Goal: Task Accomplishment & Management: Manage account settings

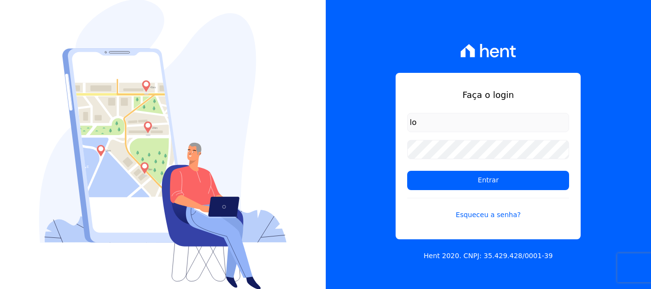
type input "lorena@h2urbanismo.com.br"
click at [454, 160] on form "lorena@h2urbanismo.com.br Entrar Esqueceu a senha?" at bounding box center [488, 172] width 162 height 118
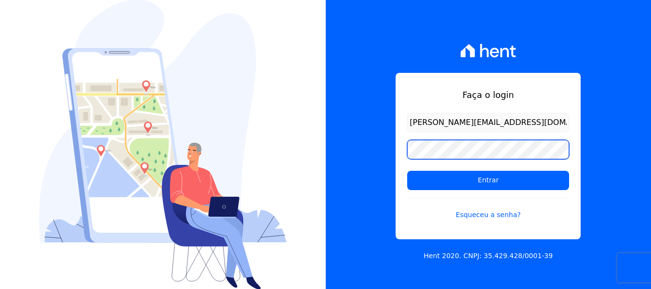
click at [407, 171] on input "Entrar" at bounding box center [488, 180] width 162 height 19
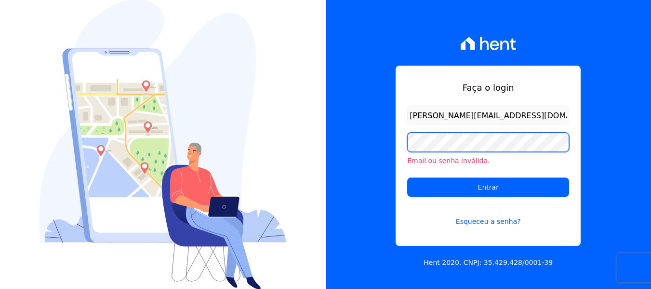
click at [407, 177] on input "Entrar" at bounding box center [488, 186] width 162 height 19
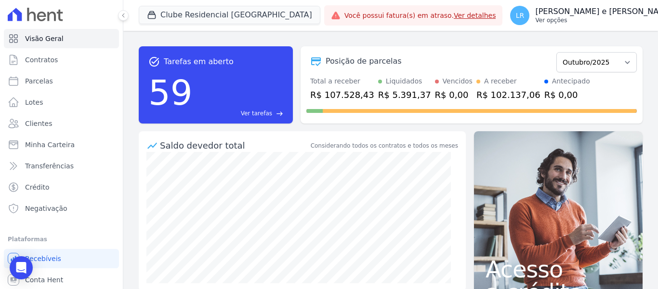
click at [535, 21] on p "Ver opções" at bounding box center [604, 20] width 138 height 8
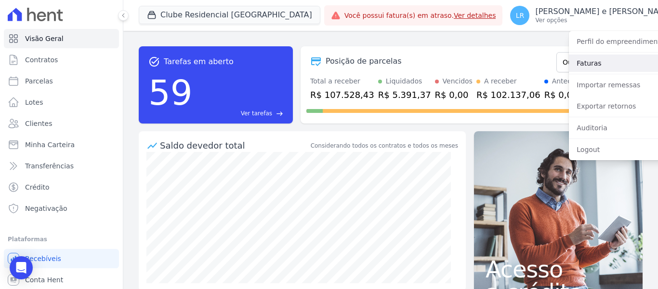
click at [571, 68] on link "Faturas" at bounding box center [630, 62] width 123 height 17
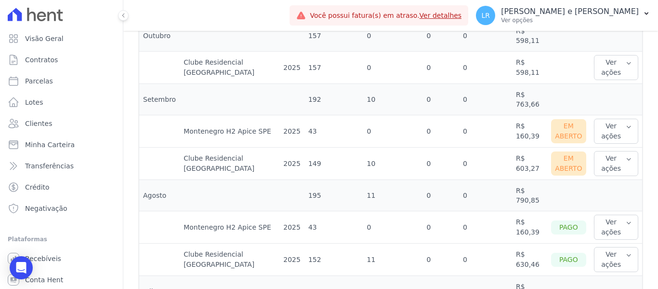
scroll to position [337, 0]
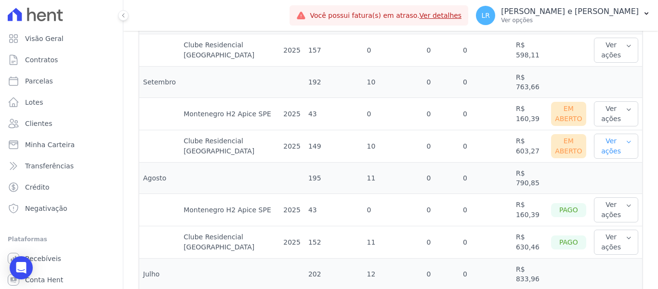
click at [606, 147] on button "Ver ações" at bounding box center [616, 145] width 44 height 25
click at [612, 177] on link "Ver boleto" at bounding box center [633, 177] width 71 height 10
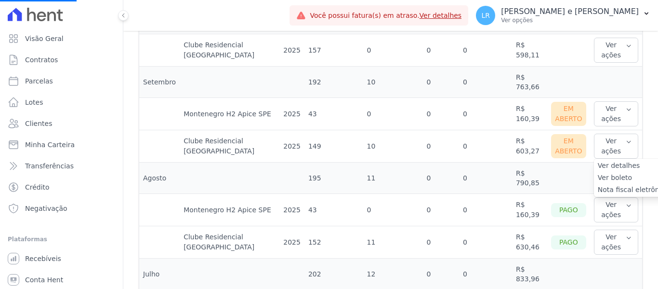
click at [619, 193] on link "Nota fiscal eletrônica" at bounding box center [633, 189] width 71 height 10
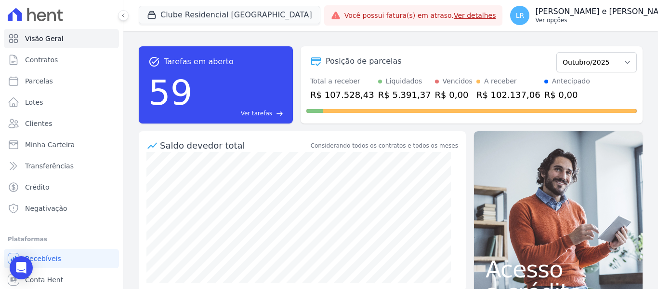
click at [535, 18] on p "Ver opções" at bounding box center [604, 20] width 138 height 8
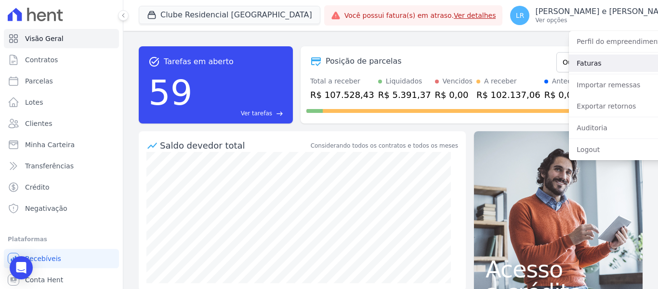
click at [569, 59] on link "Faturas" at bounding box center [630, 62] width 123 height 17
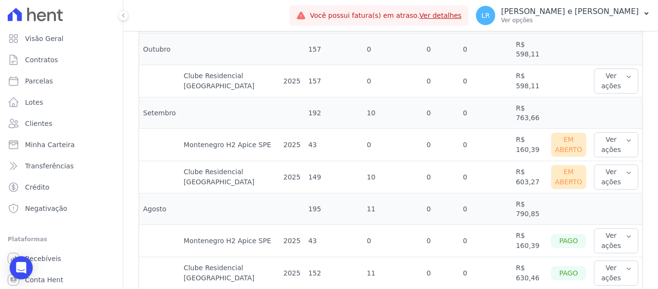
scroll to position [289, 0]
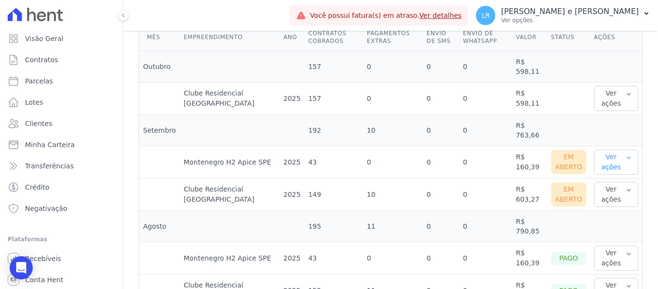
click at [628, 163] on button "Ver ações" at bounding box center [616, 161] width 44 height 25
